Goal: Task Accomplishment & Management: Use online tool/utility

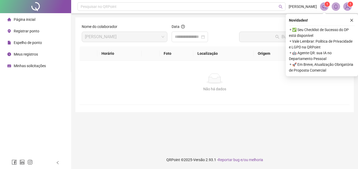
click at [18, 31] on span "Registrar ponto" at bounding box center [27, 31] width 26 height 4
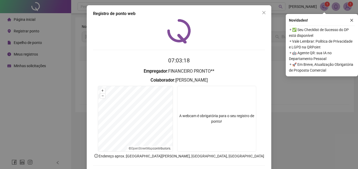
drag, startPoint x: 352, startPoint y: 23, endPoint x: 257, endPoint y: 47, distance: 98.4
click at [352, 22] on button "button" at bounding box center [352, 20] width 6 height 6
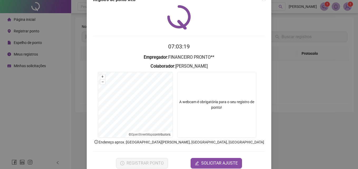
scroll to position [25, 0]
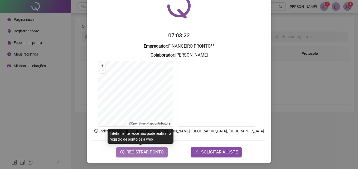
click at [148, 155] on span "REGISTRAR PONTO" at bounding box center [145, 152] width 37 height 6
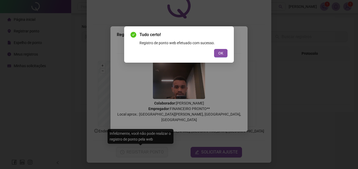
click at [221, 52] on span "OK" at bounding box center [220, 53] width 5 height 6
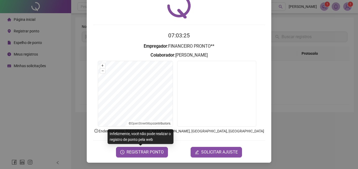
scroll to position [0, 0]
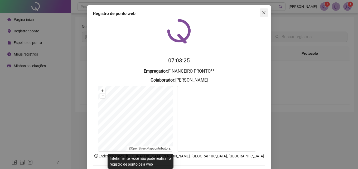
click at [265, 11] on span "Close" at bounding box center [264, 13] width 8 height 4
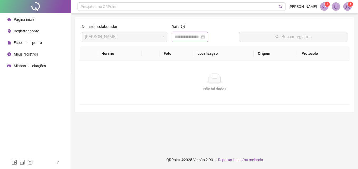
click at [205, 38] on div at bounding box center [190, 37] width 30 height 6
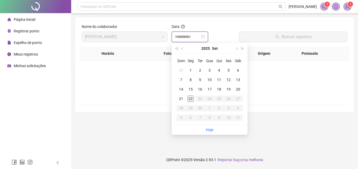
type input "**********"
click at [193, 98] on div "22" at bounding box center [191, 99] width 6 height 6
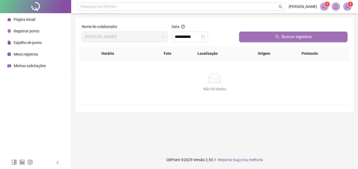
click at [304, 32] on button "Buscar registros" at bounding box center [293, 37] width 108 height 11
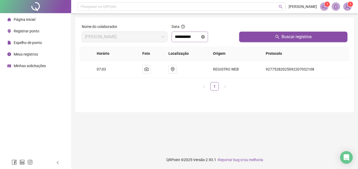
click at [205, 36] on icon "close-circle" at bounding box center [203, 37] width 4 height 4
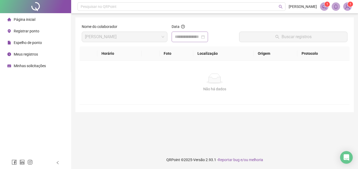
click at [205, 36] on div at bounding box center [190, 37] width 30 height 6
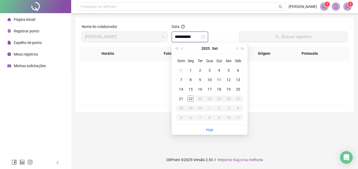
type input "**********"
drag, startPoint x: 193, startPoint y: 100, endPoint x: 305, endPoint y: 65, distance: 118.4
click at [193, 100] on div "22" at bounding box center [191, 99] width 6 height 6
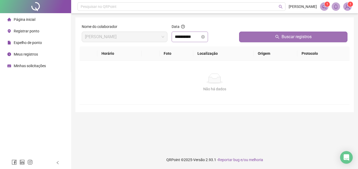
click at [328, 37] on button "Buscar registros" at bounding box center [293, 37] width 108 height 11
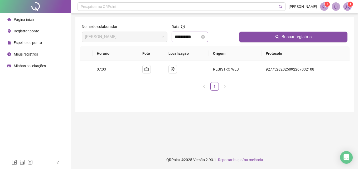
click at [209, 121] on main "**********" at bounding box center [214, 81] width 279 height 129
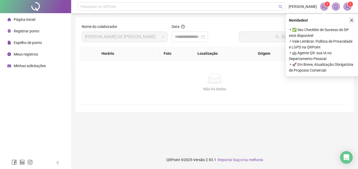
click at [352, 19] on icon "close" at bounding box center [352, 20] width 4 height 4
